Goal: Task Accomplishment & Management: Complete application form

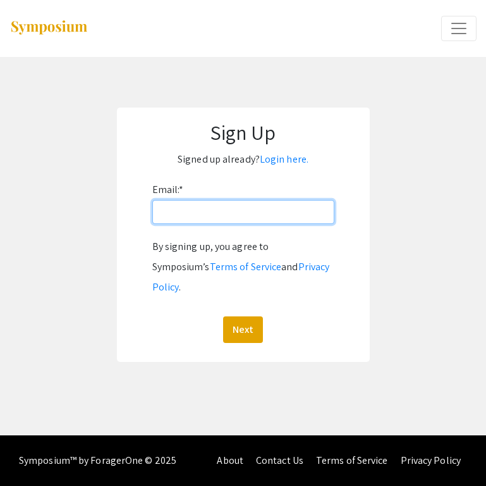
click at [304, 209] on input "Email: *" at bounding box center [243, 212] width 182 height 24
type input "[EMAIL_ADDRESS][DOMAIN_NAME]"
click at [243, 316] on button "Next" at bounding box center [243, 329] width 40 height 27
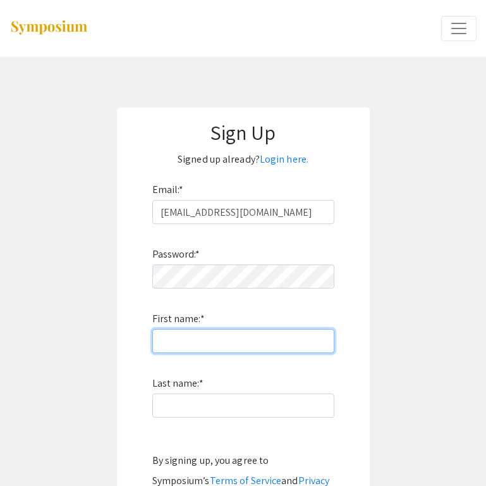
click at [198, 336] on input "First name: *" at bounding box center [243, 341] width 182 height 24
type input "Jax"
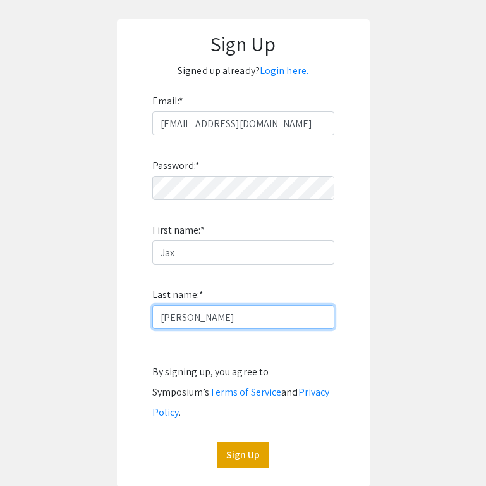
scroll to position [103, 0]
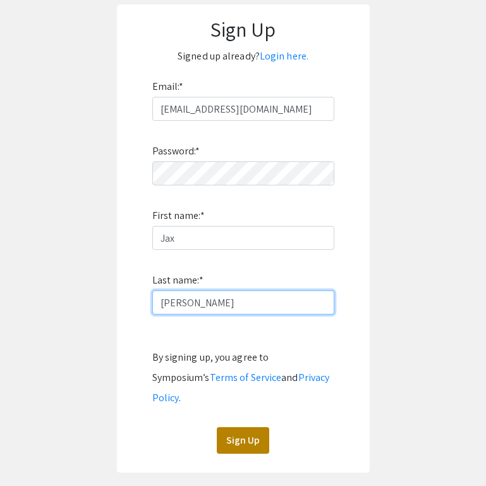
type input "[PERSON_NAME]"
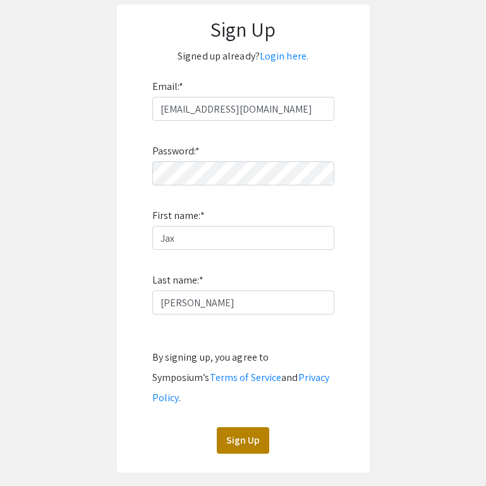
click at [236, 427] on button "Sign Up" at bounding box center [243, 440] width 52 height 27
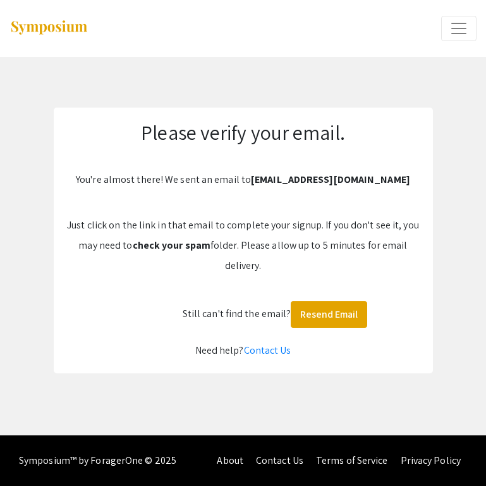
scroll to position [0, 0]
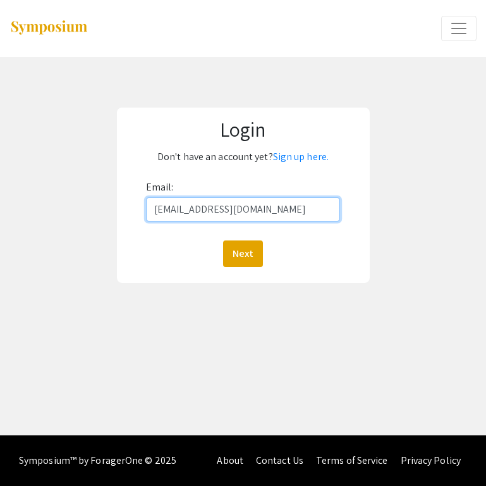
type input "[EMAIL_ADDRESS][DOMAIN_NAME]"
click at [243, 253] on button "Next" at bounding box center [243, 253] width 40 height 27
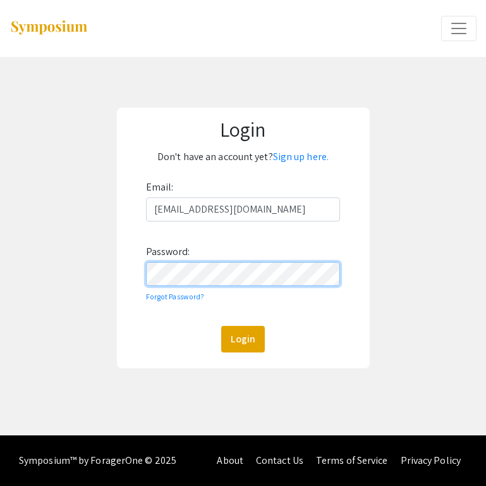
click at [243, 338] on button "Login" at bounding box center [243, 339] width 44 height 27
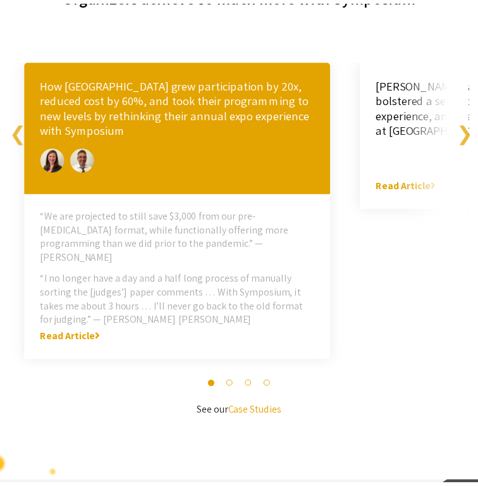
scroll to position [3485, 0]
